Goal: Task Accomplishment & Management: Manage account settings

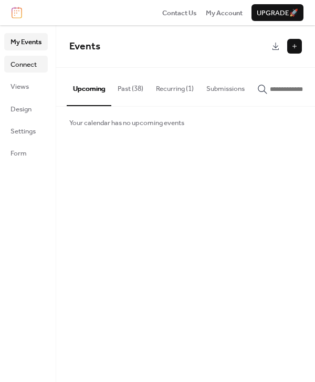
click at [32, 64] on span "Connect" at bounding box center [23, 64] width 26 height 10
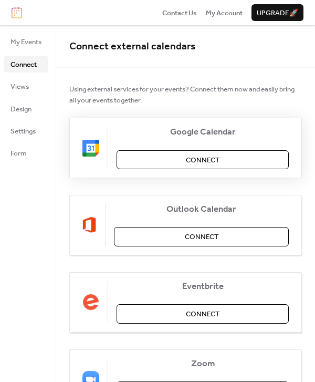
click at [203, 159] on span "Connect" at bounding box center [203, 160] width 34 height 10
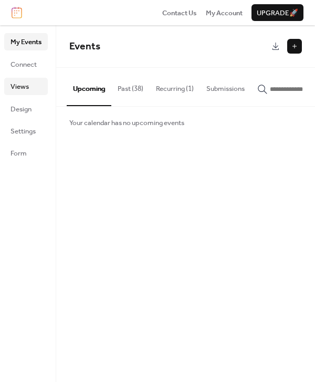
click at [27, 88] on span "Views" at bounding box center [19, 86] width 18 height 10
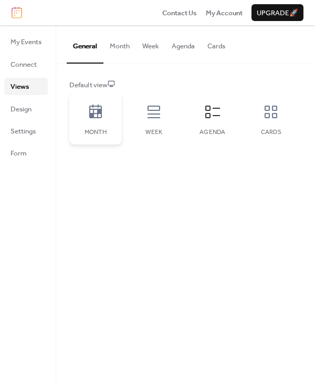
click at [99, 107] on icon at bounding box center [95, 111] width 17 height 17
click at [97, 107] on icon at bounding box center [95, 111] width 17 height 17
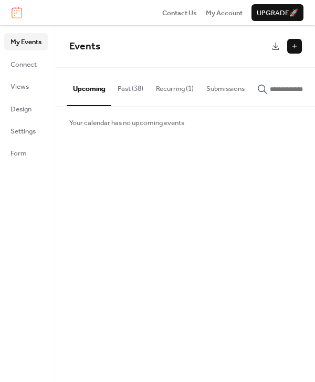
click at [85, 47] on span "Events" at bounding box center [84, 46] width 31 height 19
click at [174, 12] on span "Contact Us" at bounding box center [179, 13] width 35 height 10
click at [24, 110] on span "Design" at bounding box center [20, 109] width 21 height 10
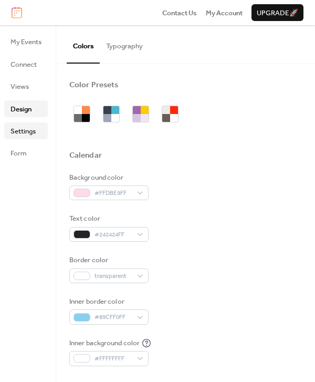
click at [26, 130] on span "Settings" at bounding box center [22, 131] width 25 height 10
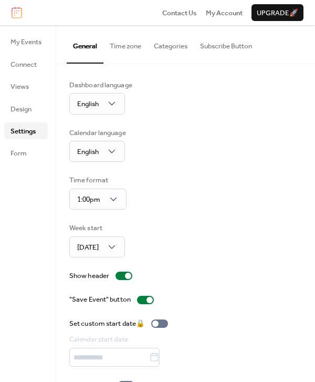
click at [130, 45] on button "Time zone" at bounding box center [125, 43] width 44 height 37
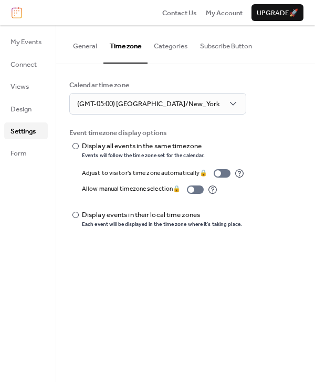
click at [162, 46] on button "Categories" at bounding box center [171, 43] width 46 height 37
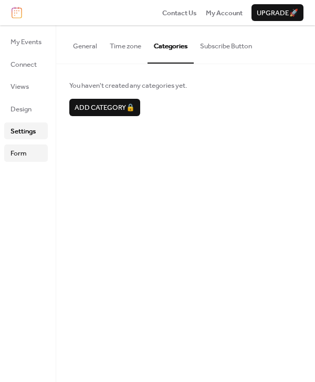
click at [19, 154] on span "Form" at bounding box center [18, 153] width 16 height 10
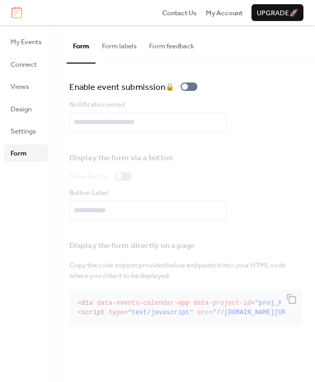
click at [118, 46] on button "Form labels" at bounding box center [119, 43] width 47 height 37
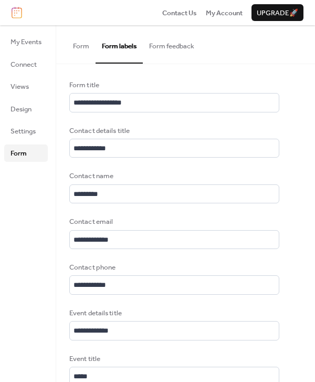
click at [164, 47] on button "Form feedback" at bounding box center [172, 43] width 58 height 37
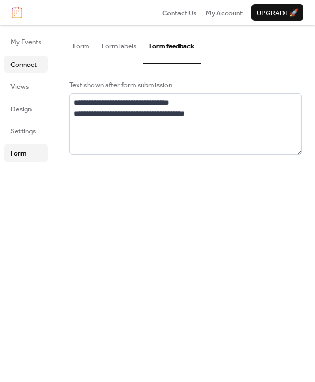
click at [37, 64] on span "Connect" at bounding box center [23, 64] width 26 height 10
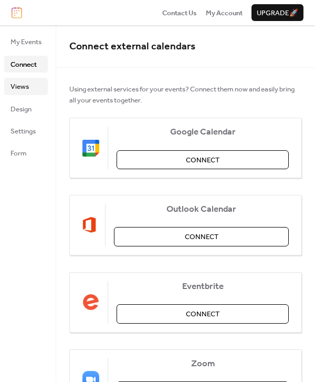
click at [24, 85] on span "Views" at bounding box center [19, 86] width 18 height 10
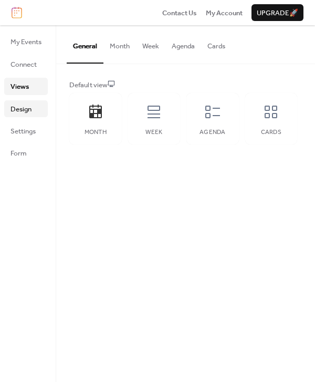
click at [20, 108] on span "Design" at bounding box center [20, 109] width 21 height 10
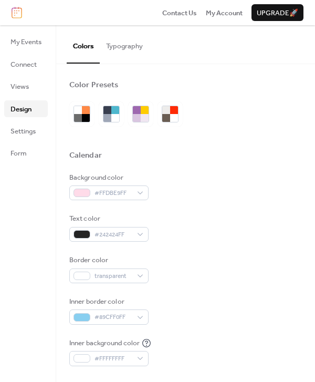
click at [122, 48] on button "Typography" at bounding box center [124, 43] width 49 height 37
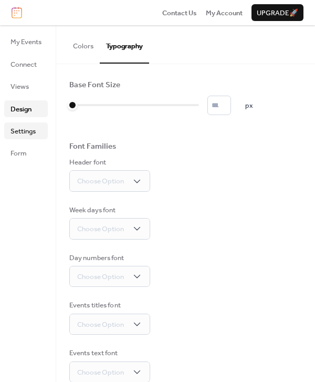
click at [23, 134] on span "Settings" at bounding box center [22, 131] width 25 height 10
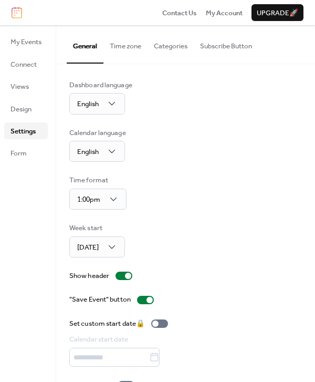
click at [277, 12] on span "Upgrade 🚀" at bounding box center [277, 13] width 41 height 10
drag, startPoint x: 82, startPoint y: 5, endPoint x: 10, endPoint y: 9, distance: 72.0
click at [49, 10] on div "Contact Us My Account Upgrade 🚀" at bounding box center [157, 12] width 315 height 25
